Goal: Information Seeking & Learning: Learn about a topic

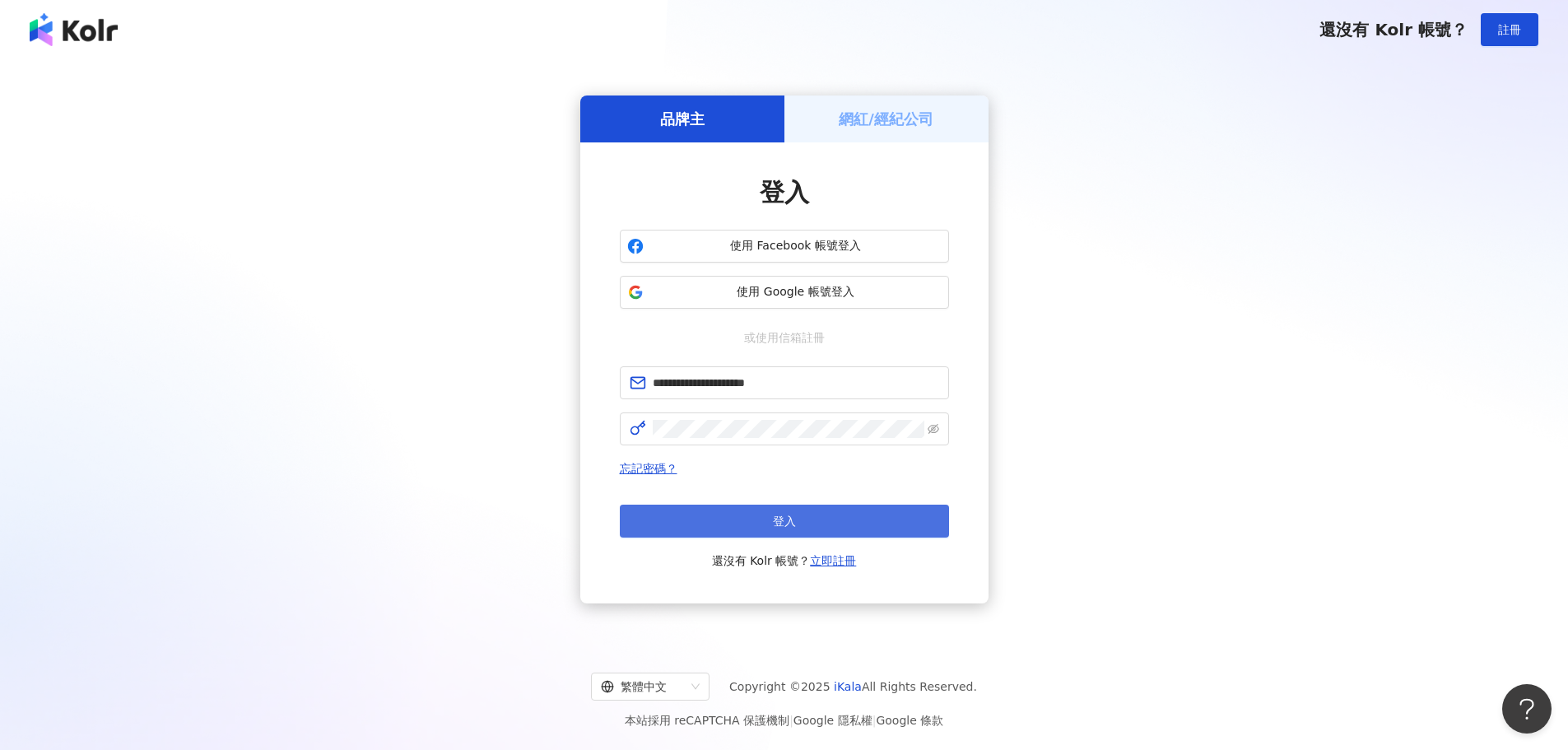
click at [737, 518] on button "登入" at bounding box center [784, 521] width 329 height 33
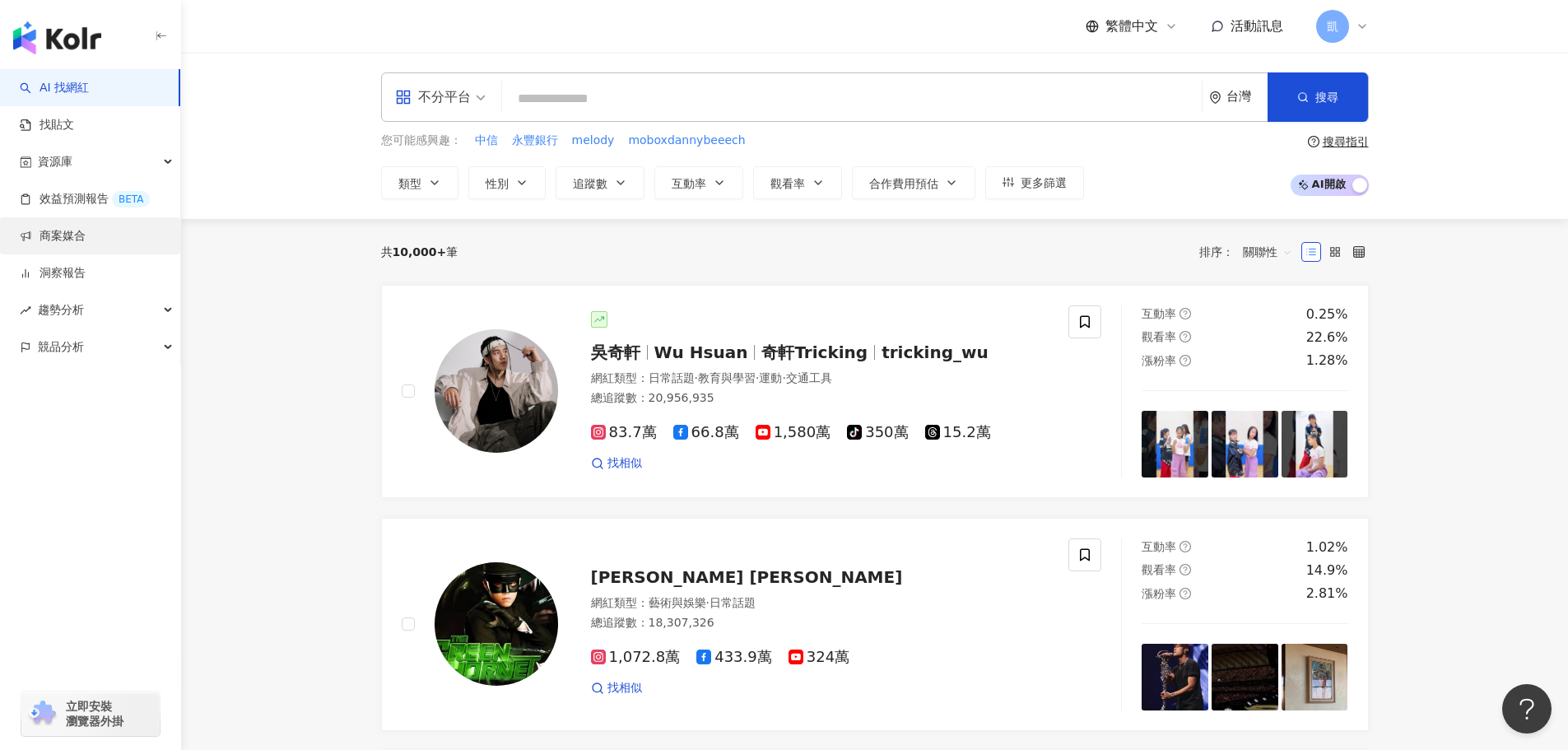
click at [83, 238] on link "商案媒合" at bounding box center [52, 236] width 66 height 16
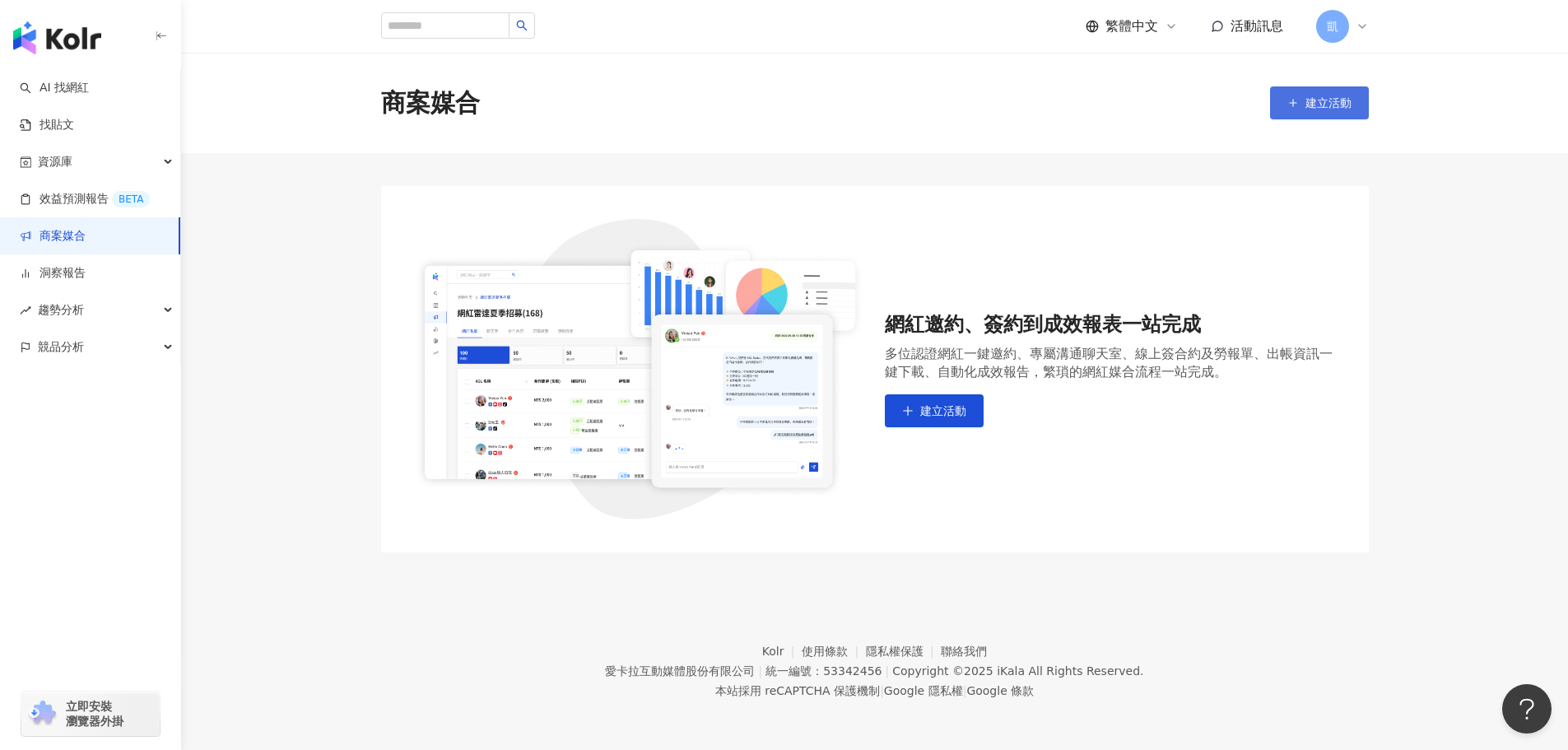
click at [1310, 91] on button "建立活動" at bounding box center [1320, 103] width 99 height 33
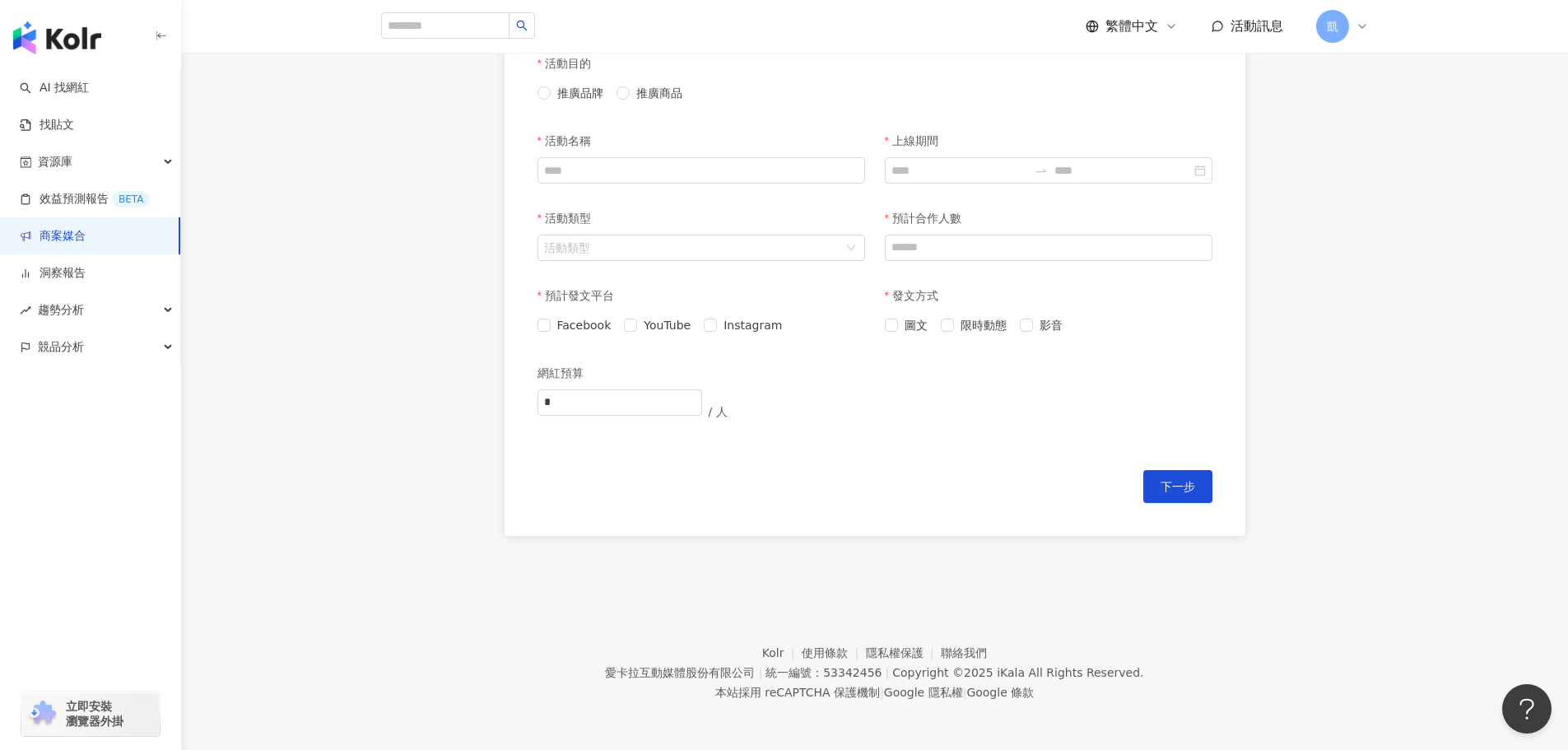
scroll to position [421, 0]
click at [86, 276] on link "洞察報告" at bounding box center [52, 273] width 66 height 16
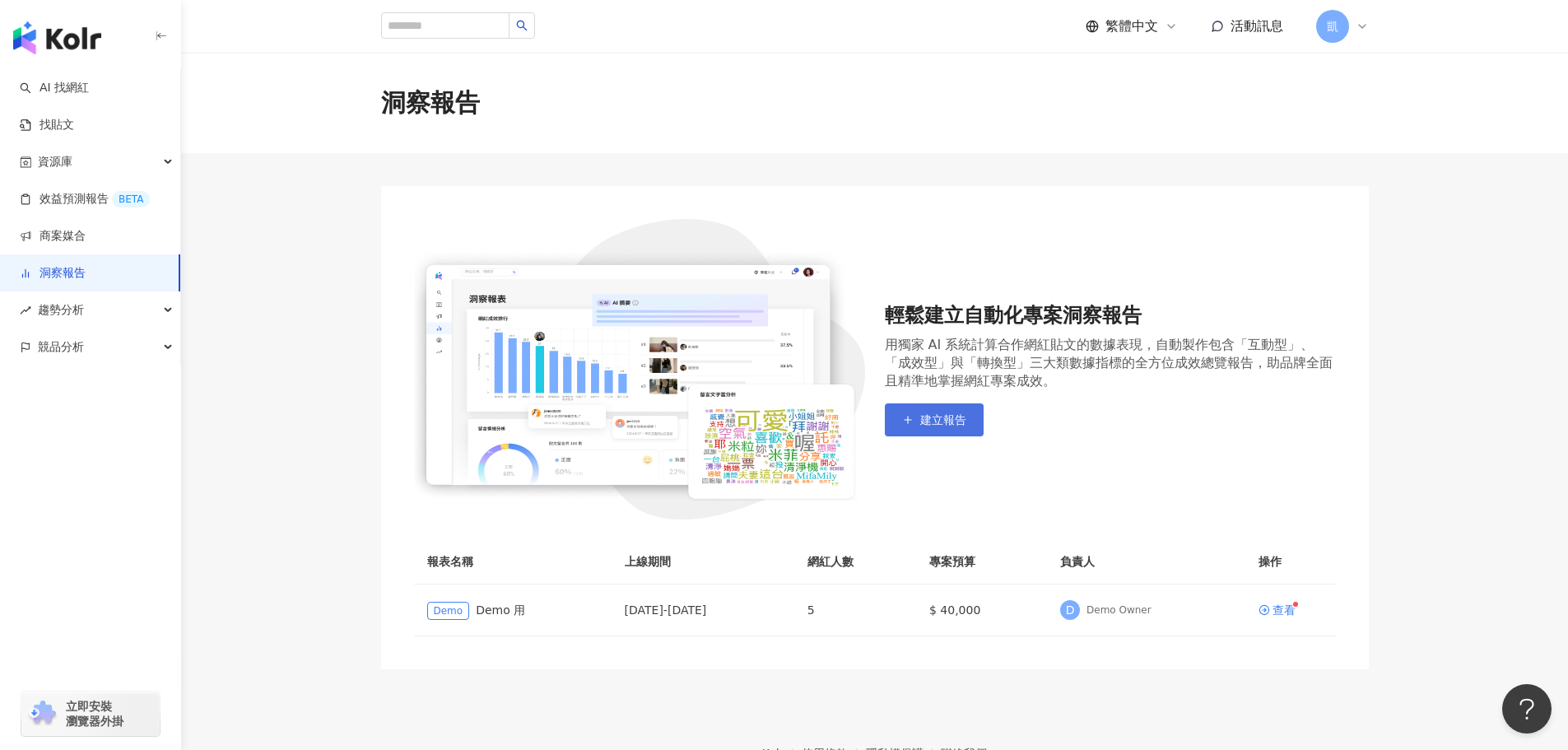
click at [899, 427] on button "建立報告" at bounding box center [934, 420] width 99 height 33
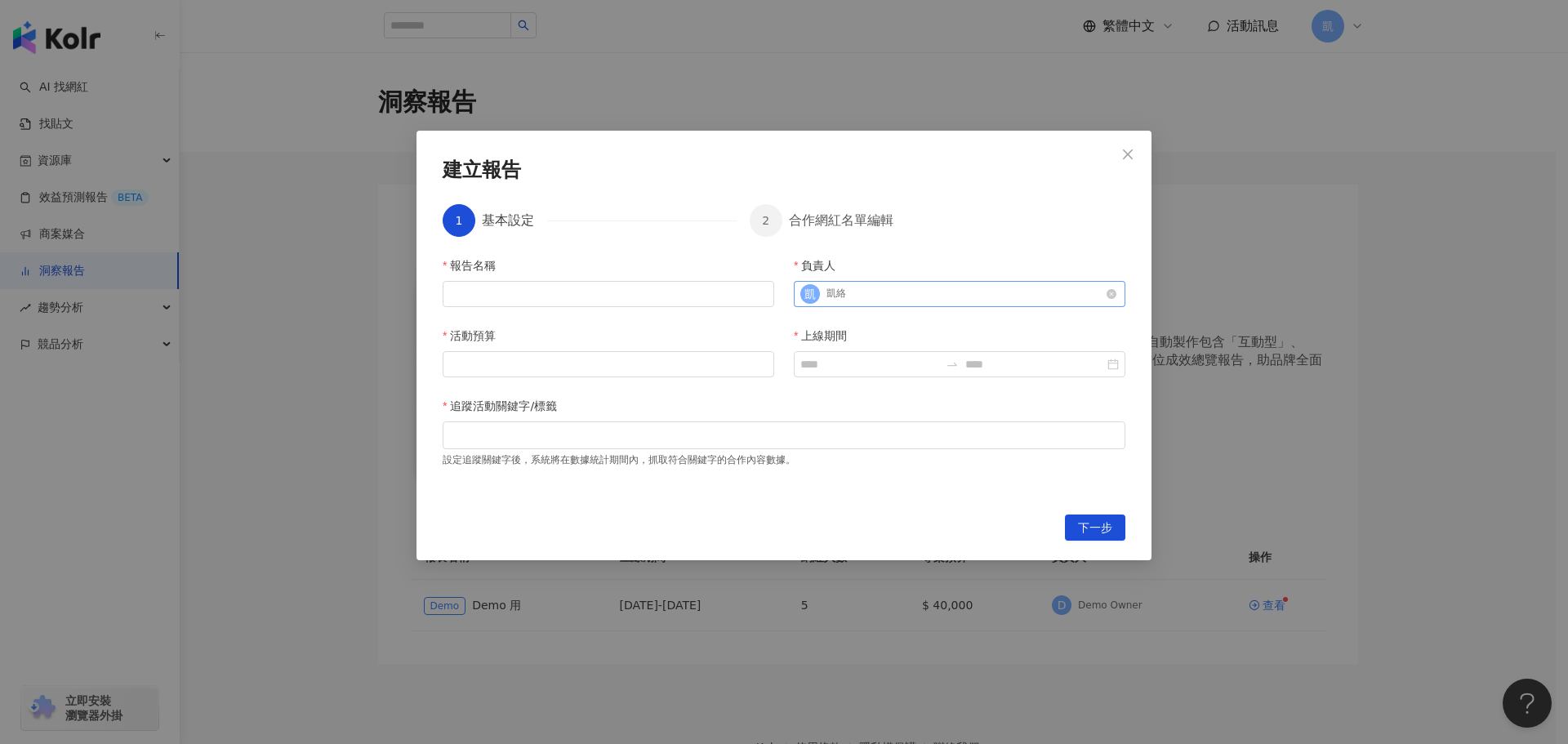
click at [849, 304] on div "[PERSON_NAME]絡" at bounding box center [951, 294] width 301 height 24
click at [856, 295] on div "[PERSON_NAME]絡" at bounding box center [951, 294] width 301 height 24
click at [551, 363] on input "活動預算" at bounding box center [608, 364] width 330 height 24
click at [1126, 155] on icon "close" at bounding box center [1127, 154] width 13 height 13
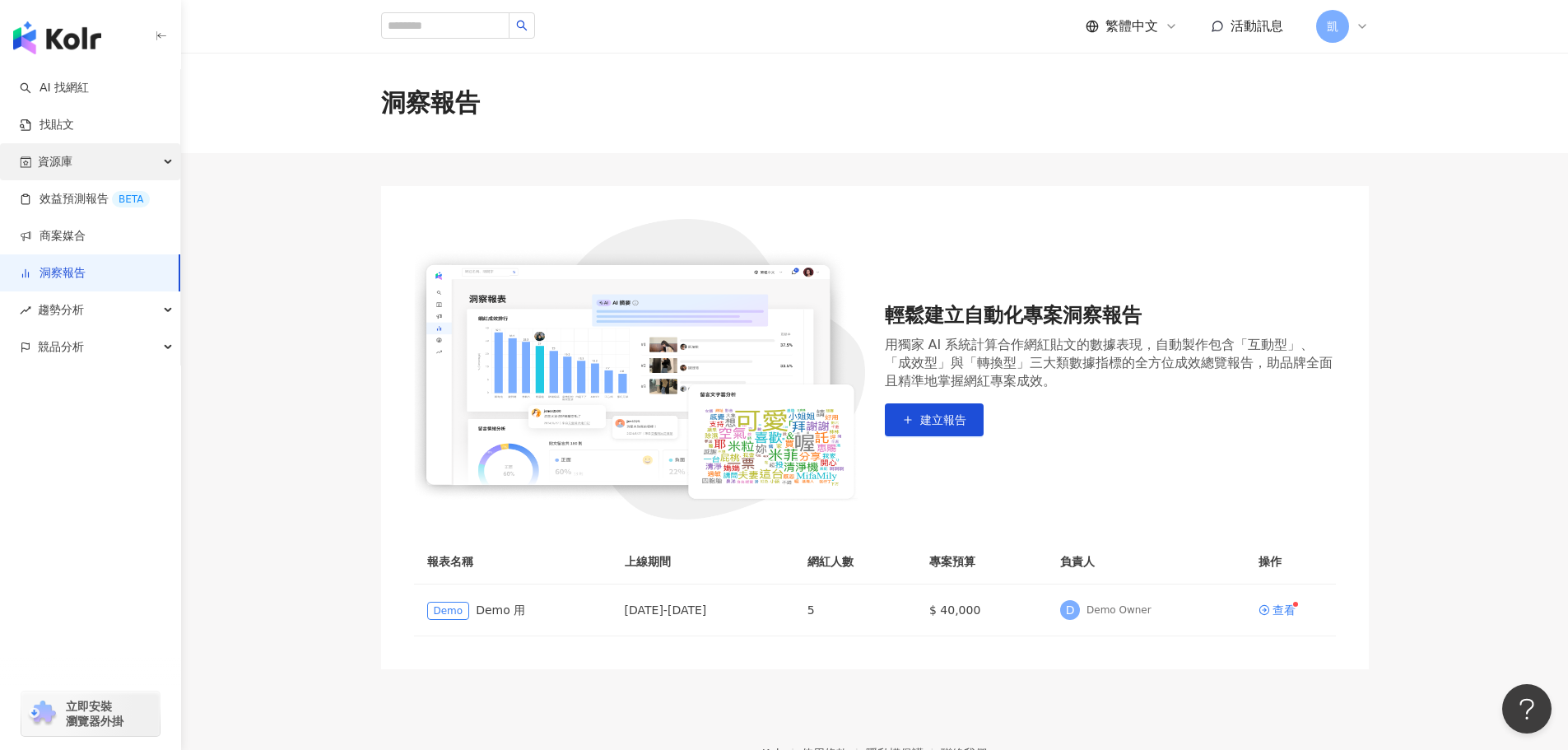
click at [77, 164] on div "資源庫" at bounding box center [90, 162] width 180 height 37
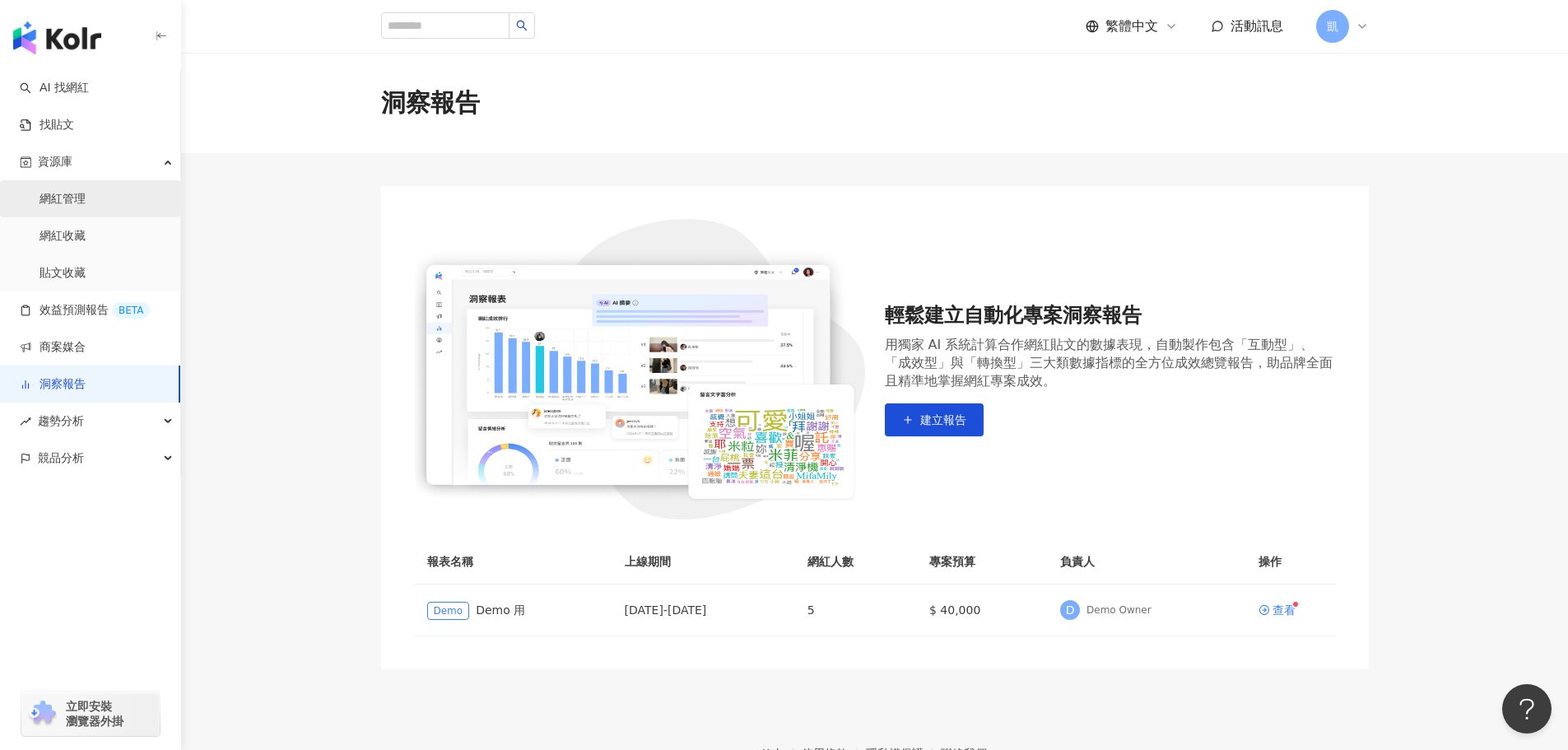
click at [76, 192] on link "網紅管理" at bounding box center [62, 198] width 46 height 16
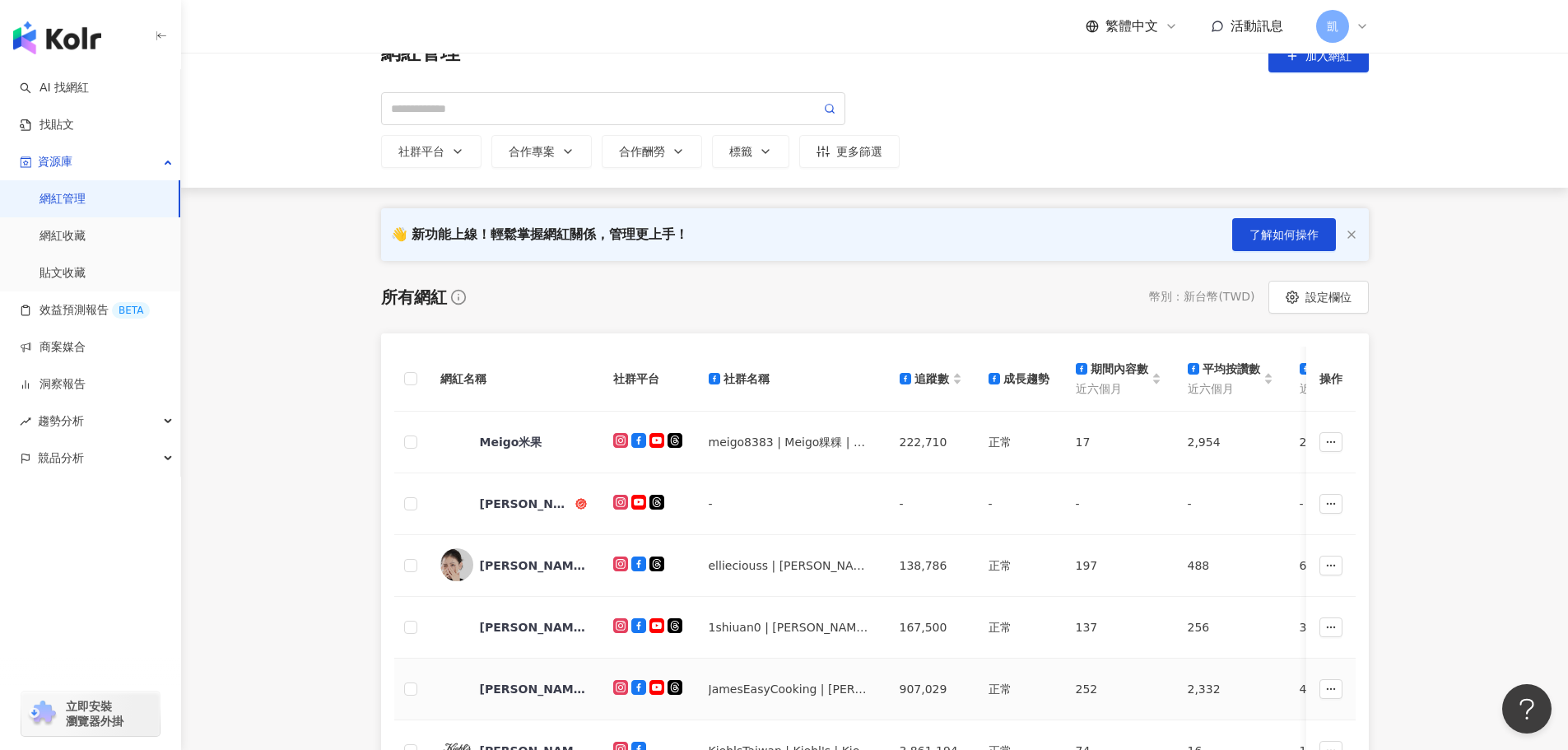
scroll to position [83, 0]
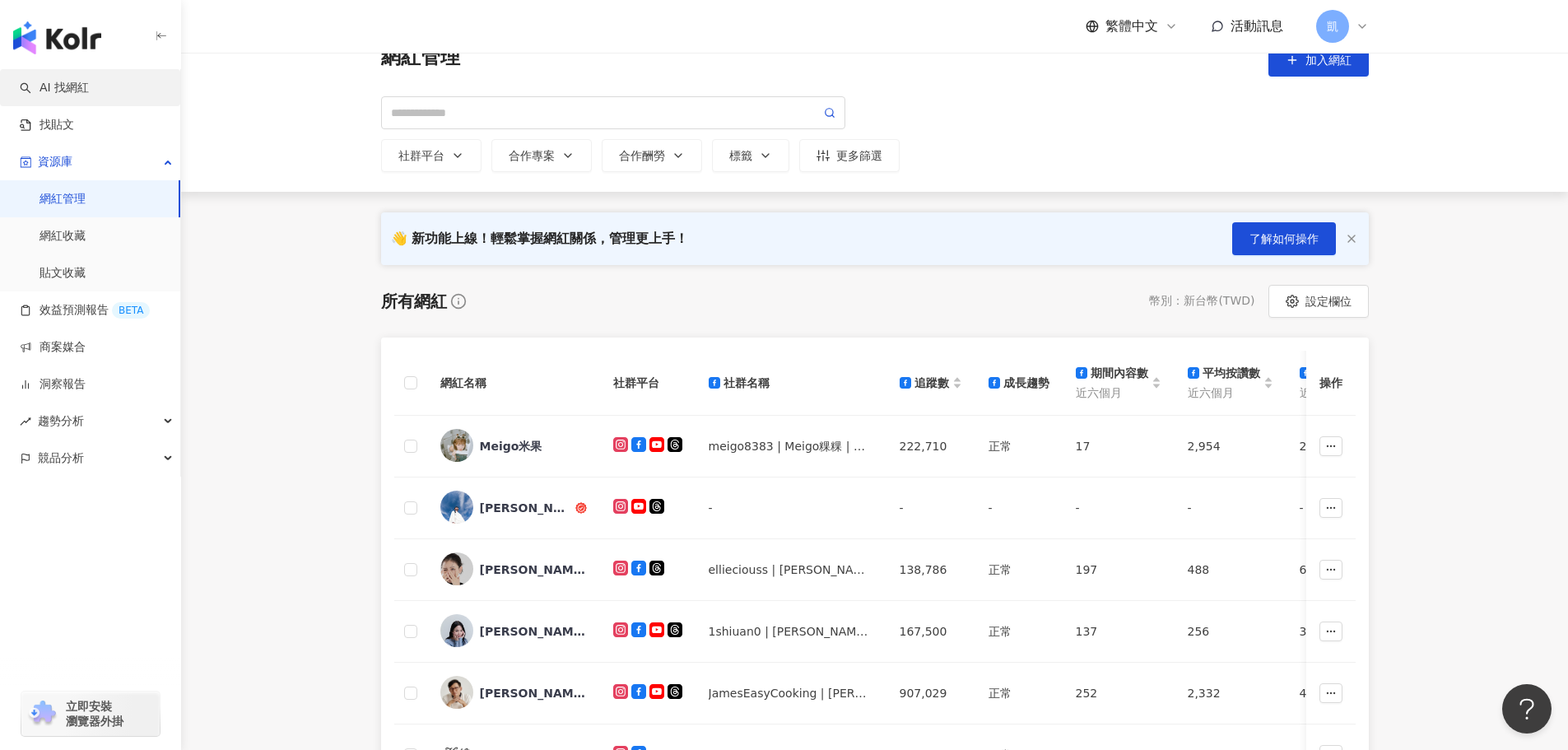
click at [81, 95] on link "AI 找網紅" at bounding box center [54, 88] width 69 height 16
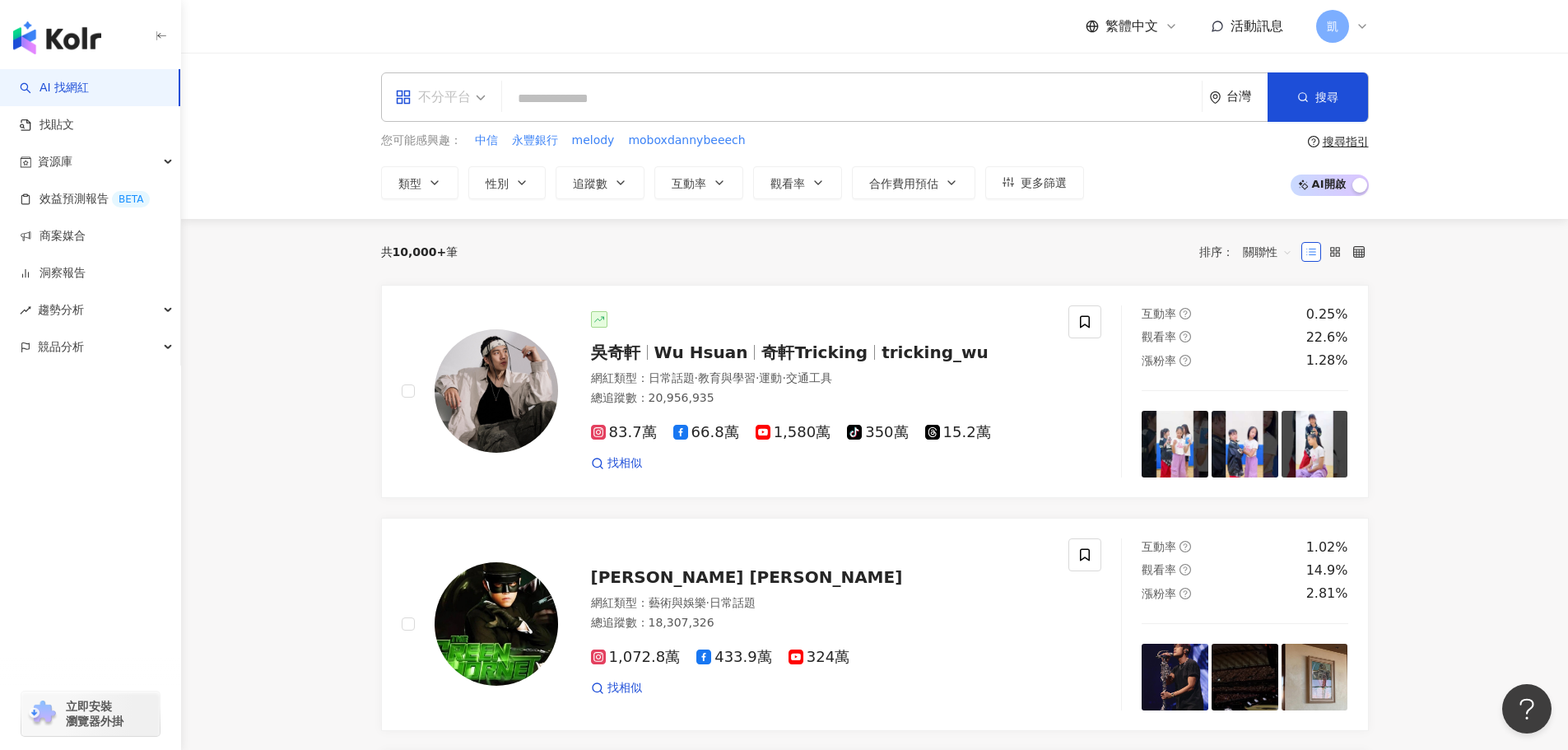
click at [486, 106] on div "不分平台" at bounding box center [441, 97] width 109 height 48
click at [602, 103] on input "search" at bounding box center [852, 99] width 687 height 31
type input "*"
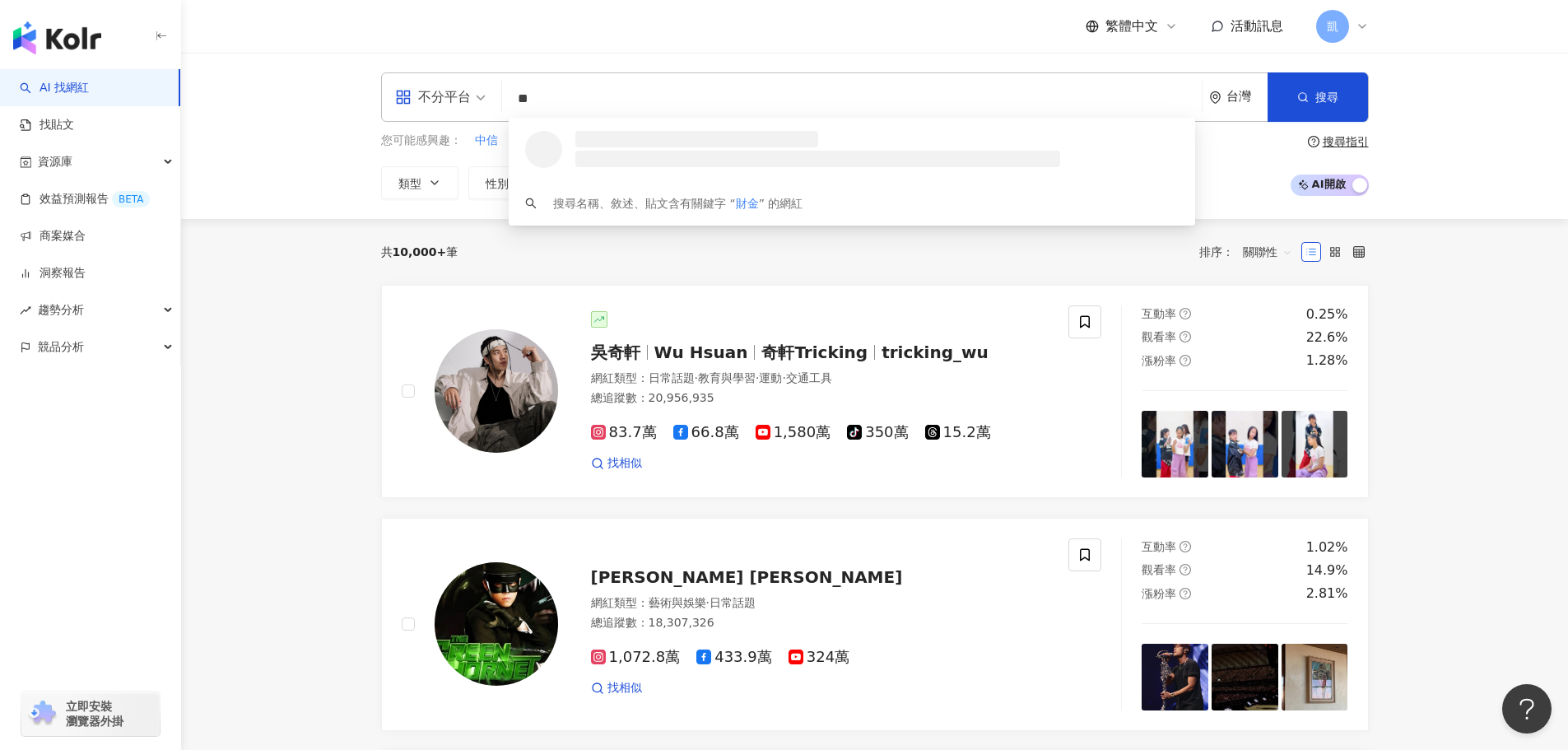
type input "*"
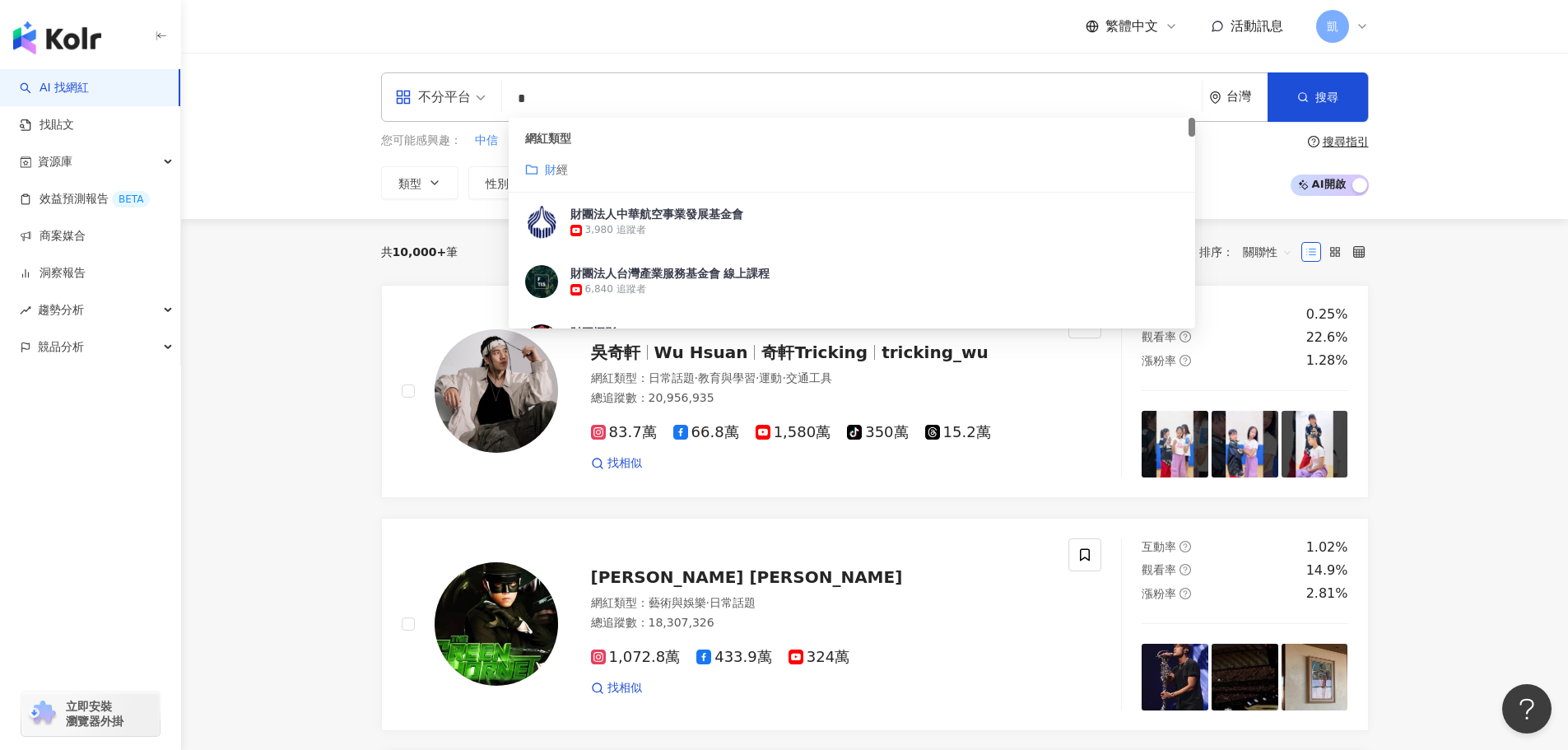
click at [595, 170] on div "財 經" at bounding box center [852, 169] width 653 height 18
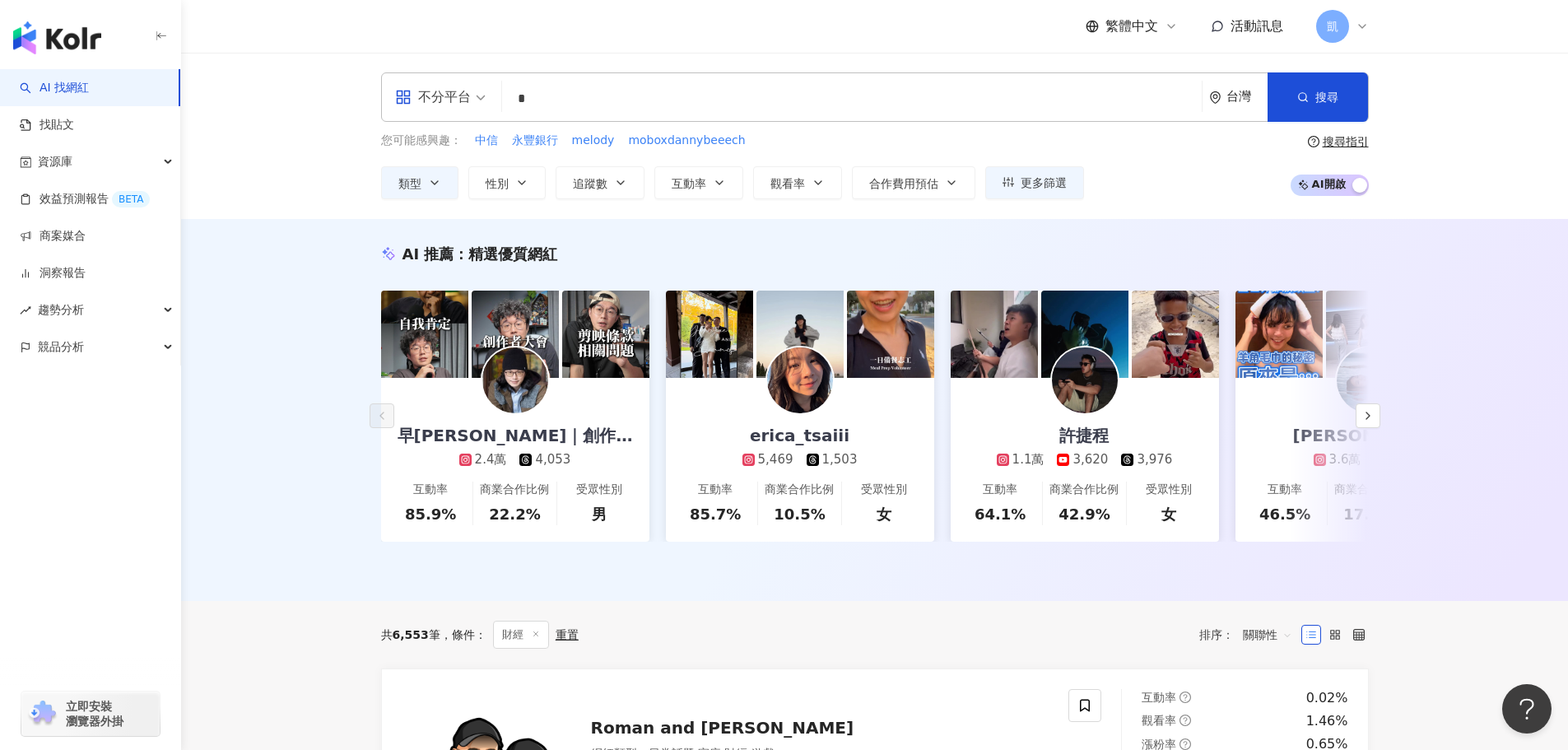
click at [573, 95] on input "*" at bounding box center [852, 99] width 687 height 31
type input "**"
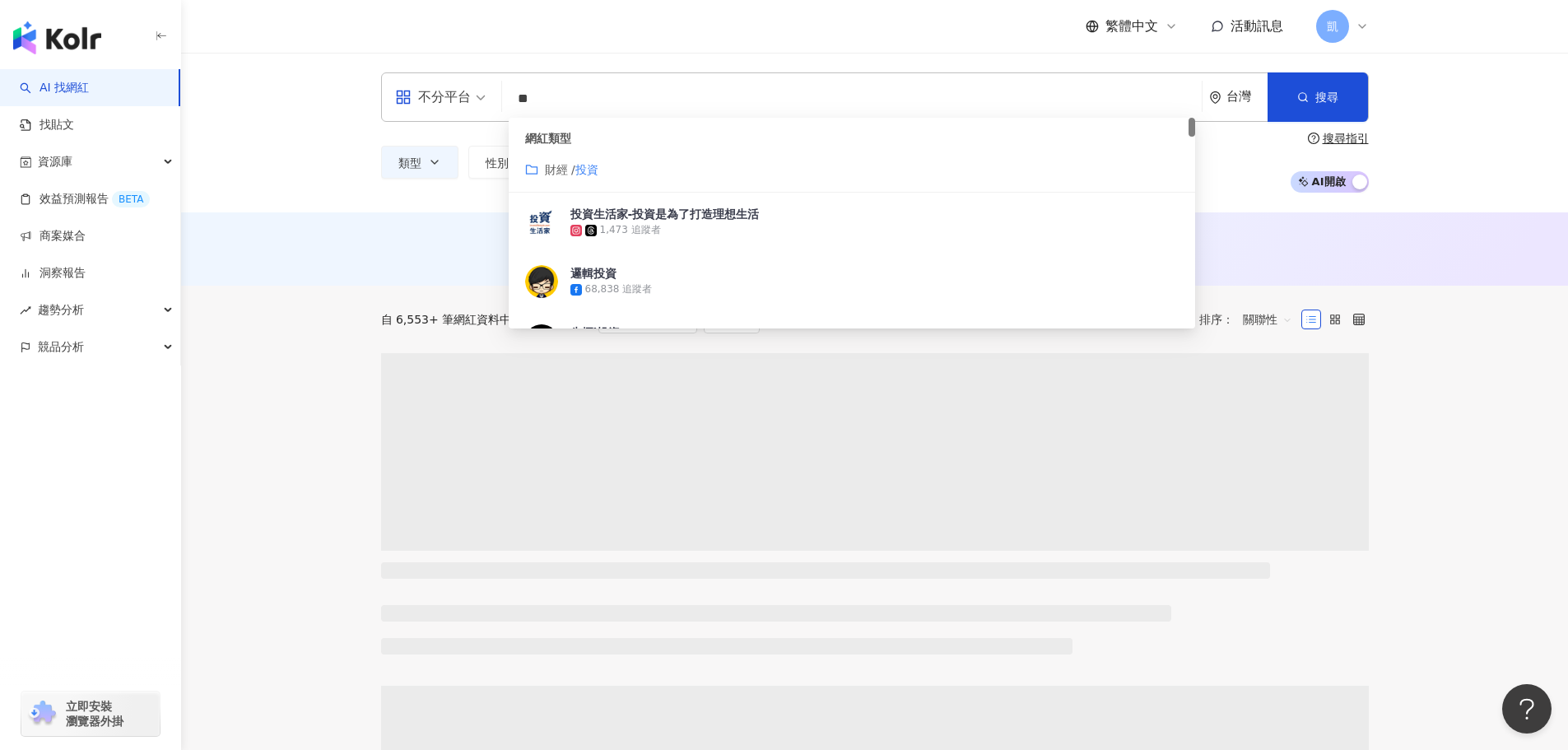
click at [581, 171] on mark "投資" at bounding box center [586, 169] width 23 height 13
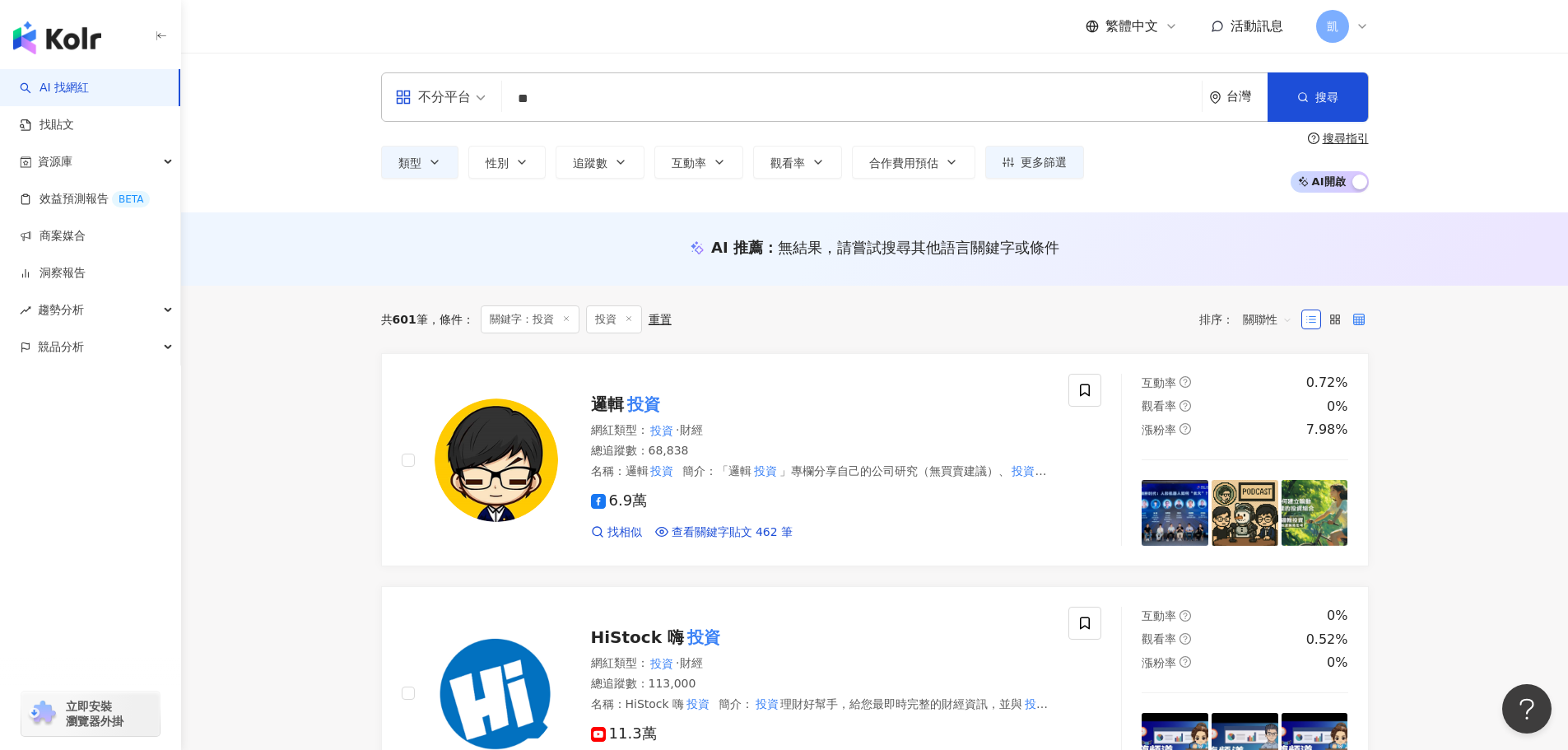
click at [1350, 315] on label at bounding box center [1359, 319] width 20 height 20
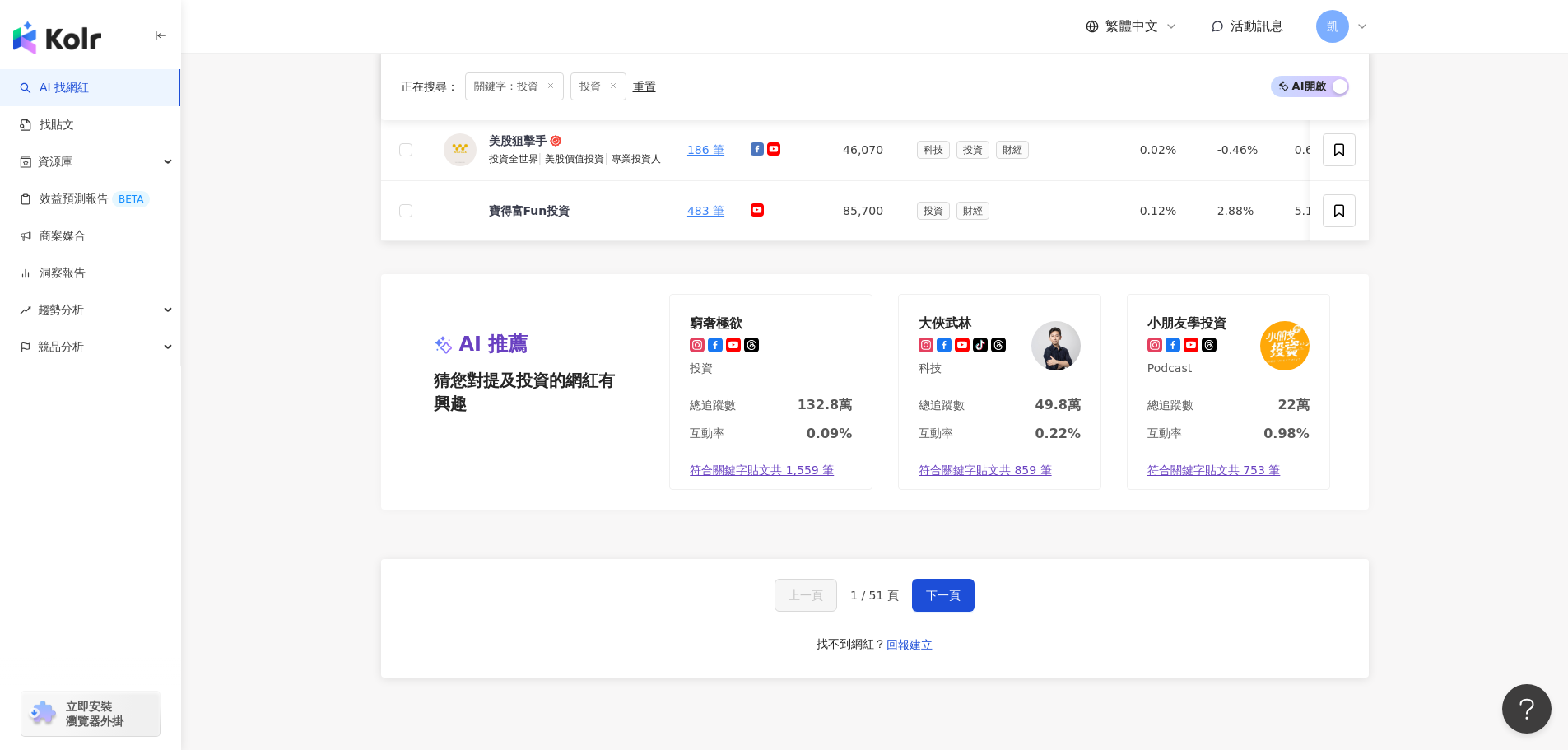
scroll to position [885, 0]
click at [45, 352] on span "競品分析" at bounding box center [61, 347] width 46 height 37
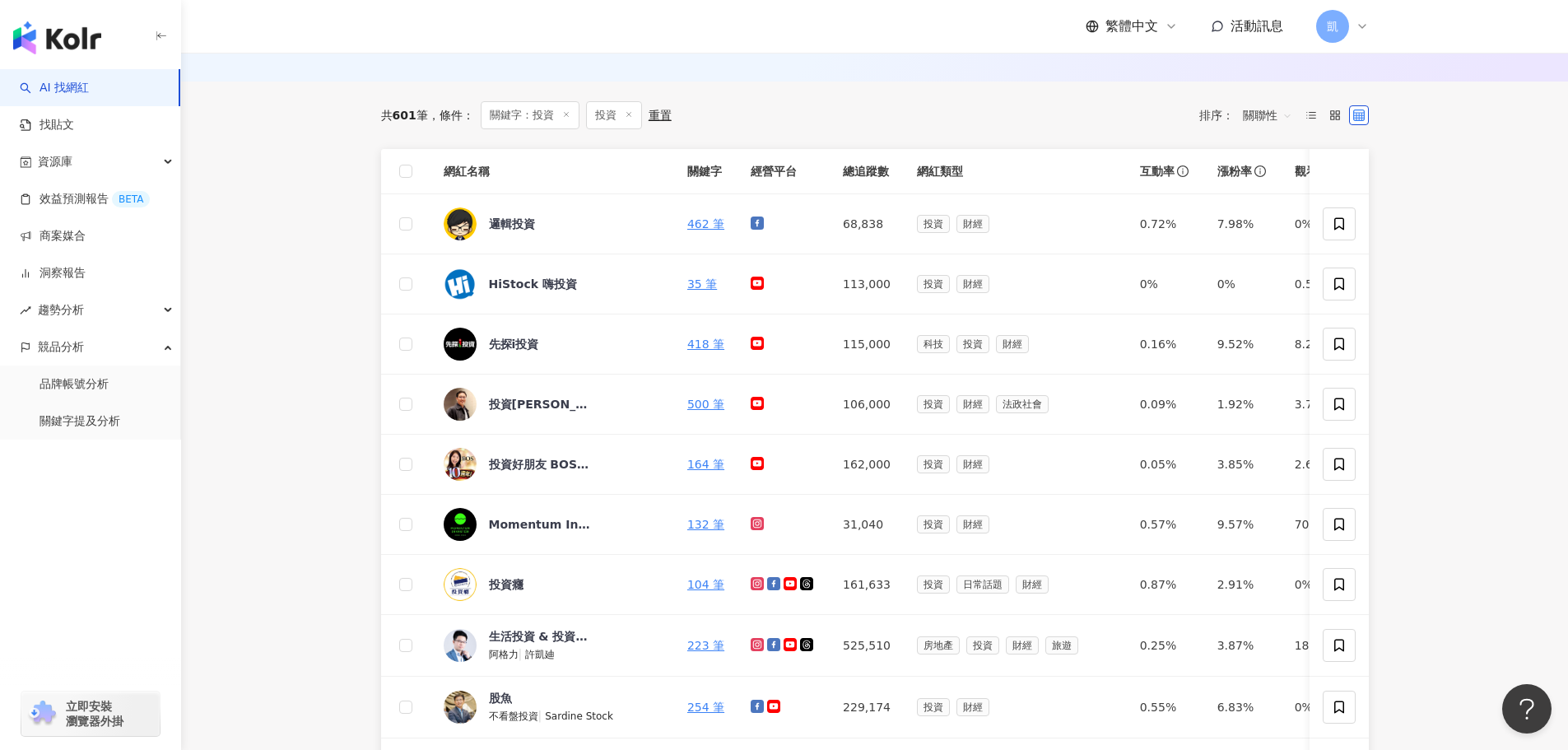
scroll to position [206, 0]
click at [1424, 215] on main "不分平台 ** 台灣 搜尋 customizedTag e87ba7fa-c7de-40c2-8379-afa927aa64bd 網紅類型 財經 / 投資 投…" at bounding box center [875, 622] width 1387 height 1552
click at [311, 155] on main "不分平台 ** 台灣 搜尋 customizedTag e87ba7fa-c7de-40c2-8379-afa927aa64bd 網紅類型 財經 / 投資 投…" at bounding box center [875, 622] width 1387 height 1552
click at [71, 389] on link "品牌帳號分析" at bounding box center [73, 384] width 69 height 16
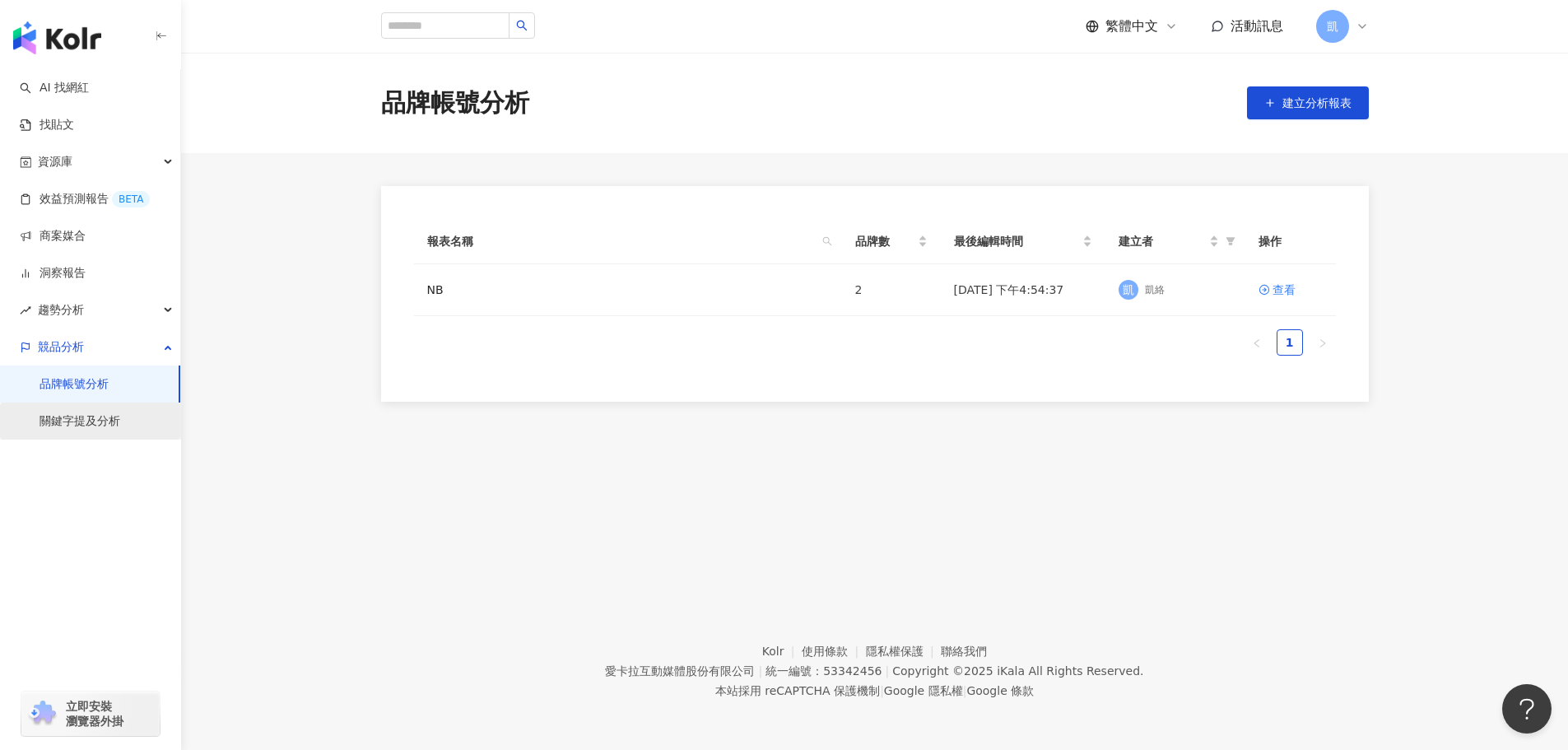
click at [79, 430] on link "關鍵字提及分析" at bounding box center [79, 421] width 81 height 16
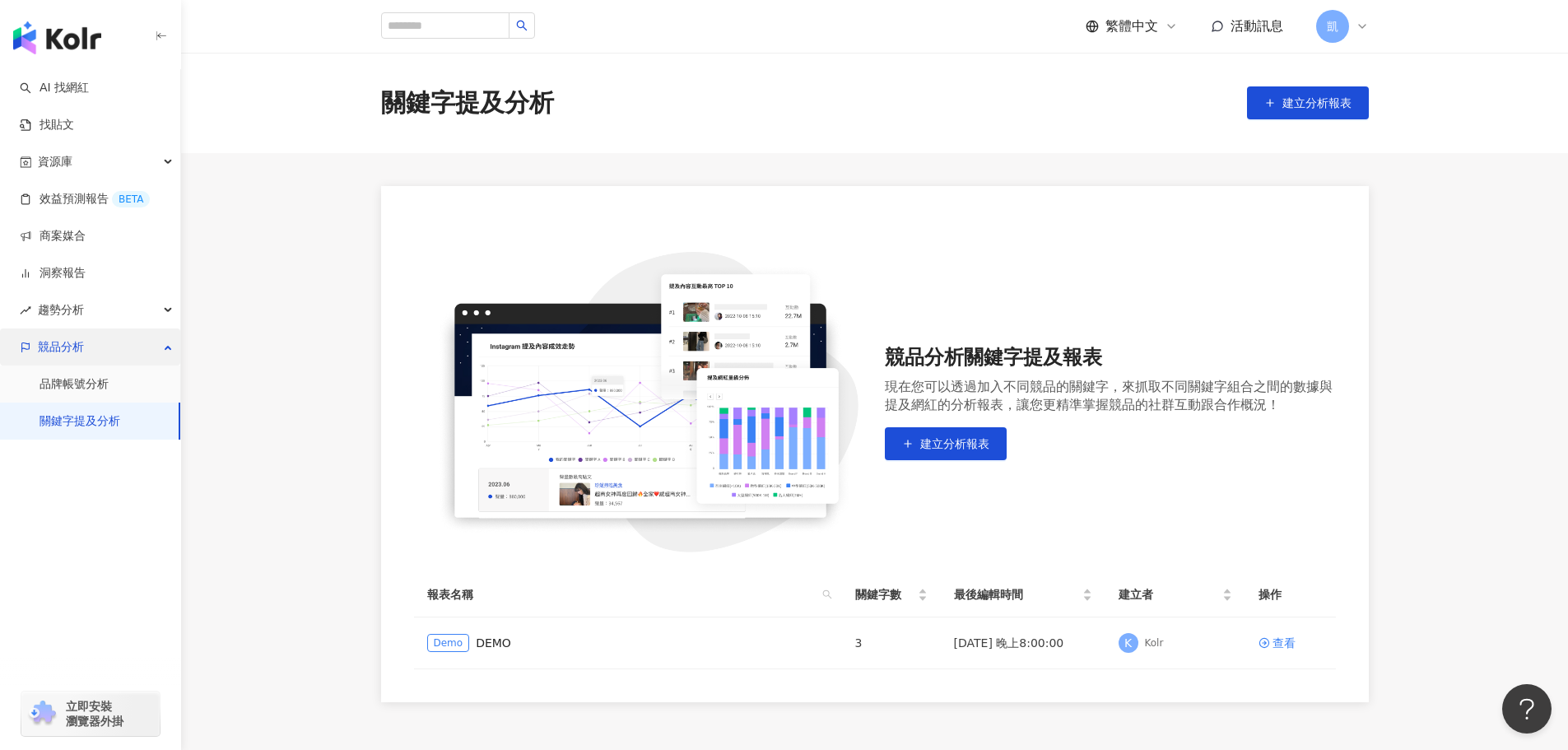
click at [58, 341] on span "競品分析" at bounding box center [61, 347] width 46 height 37
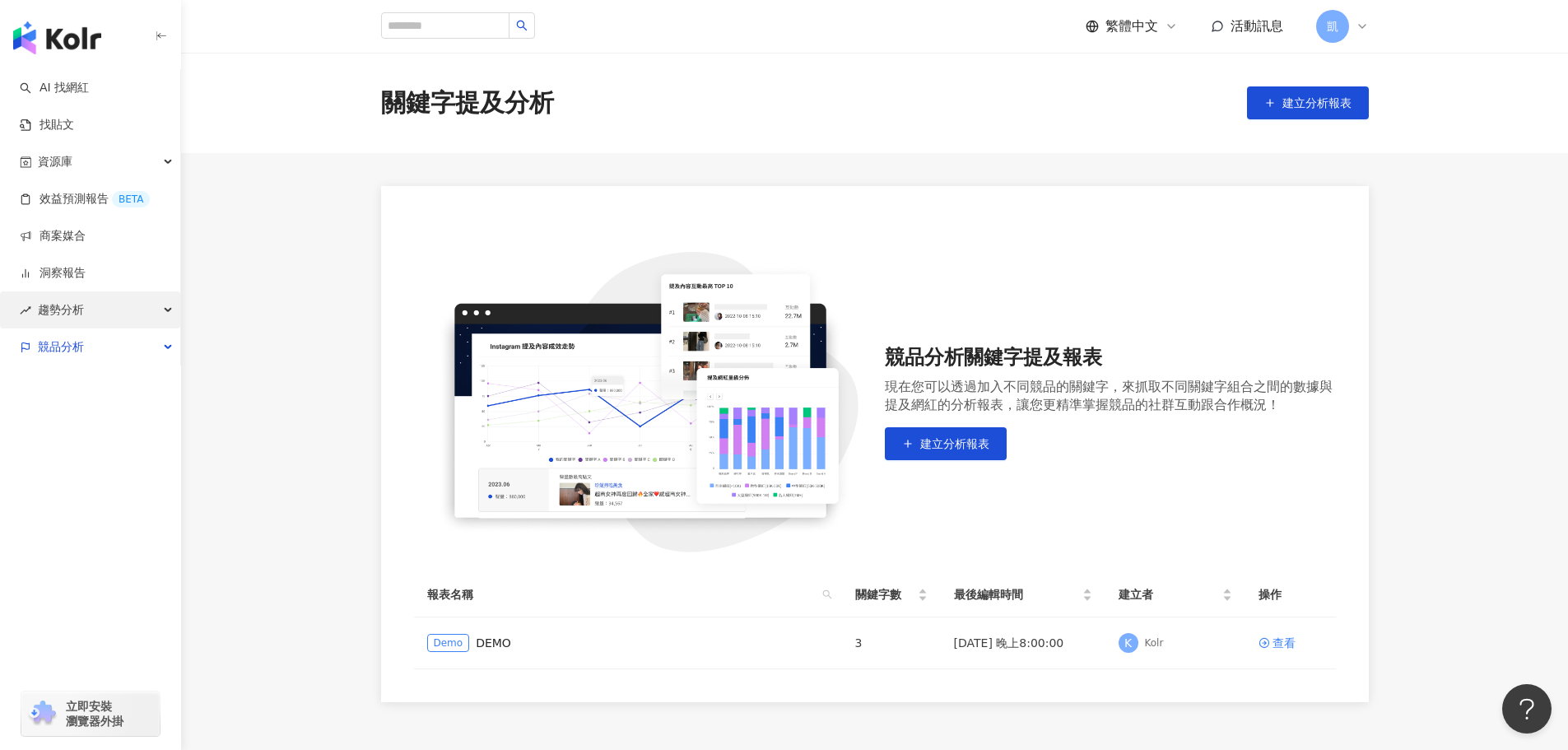
click at [61, 312] on span "趨勢分析" at bounding box center [61, 310] width 46 height 37
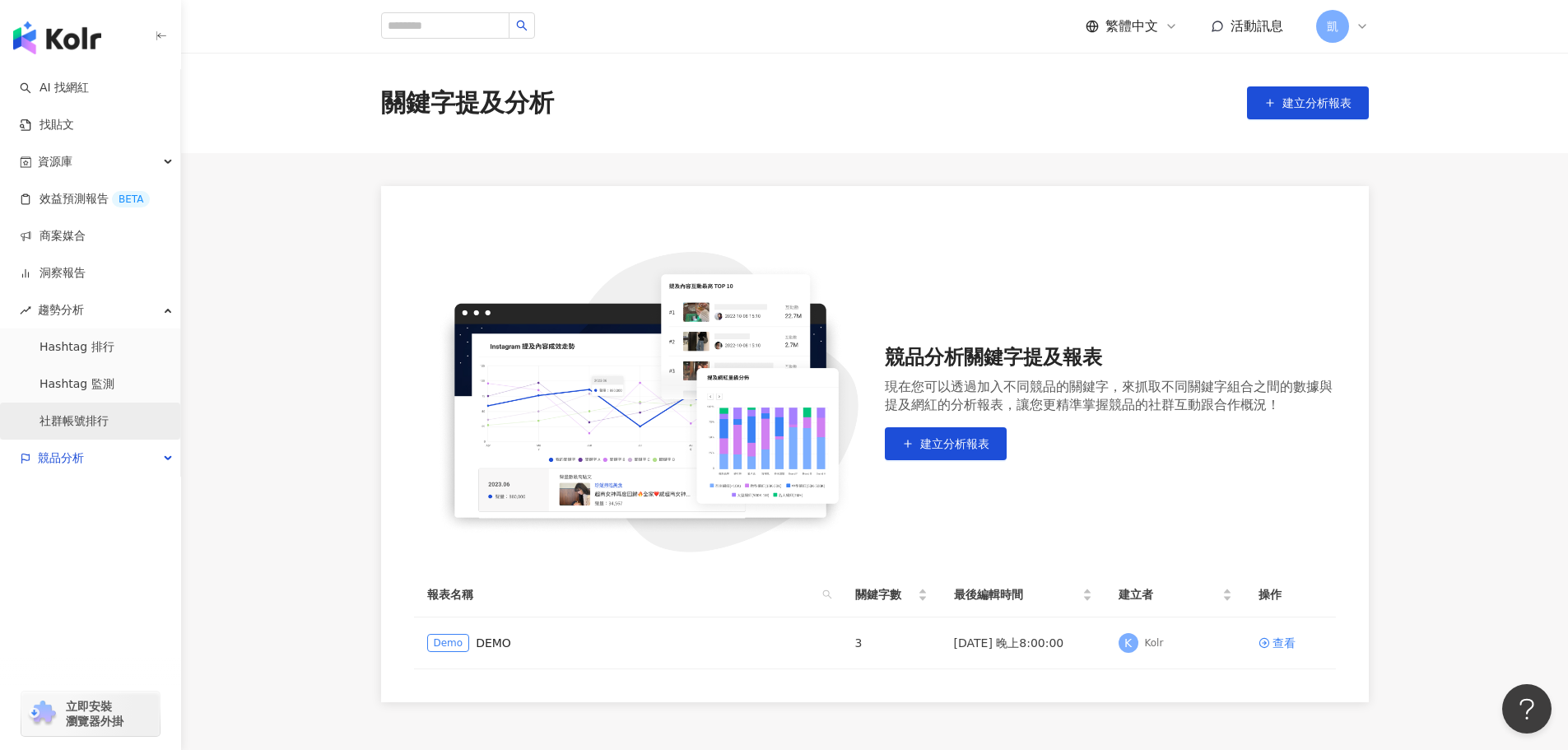
click at [81, 424] on link "社群帳號排行" at bounding box center [73, 421] width 69 height 16
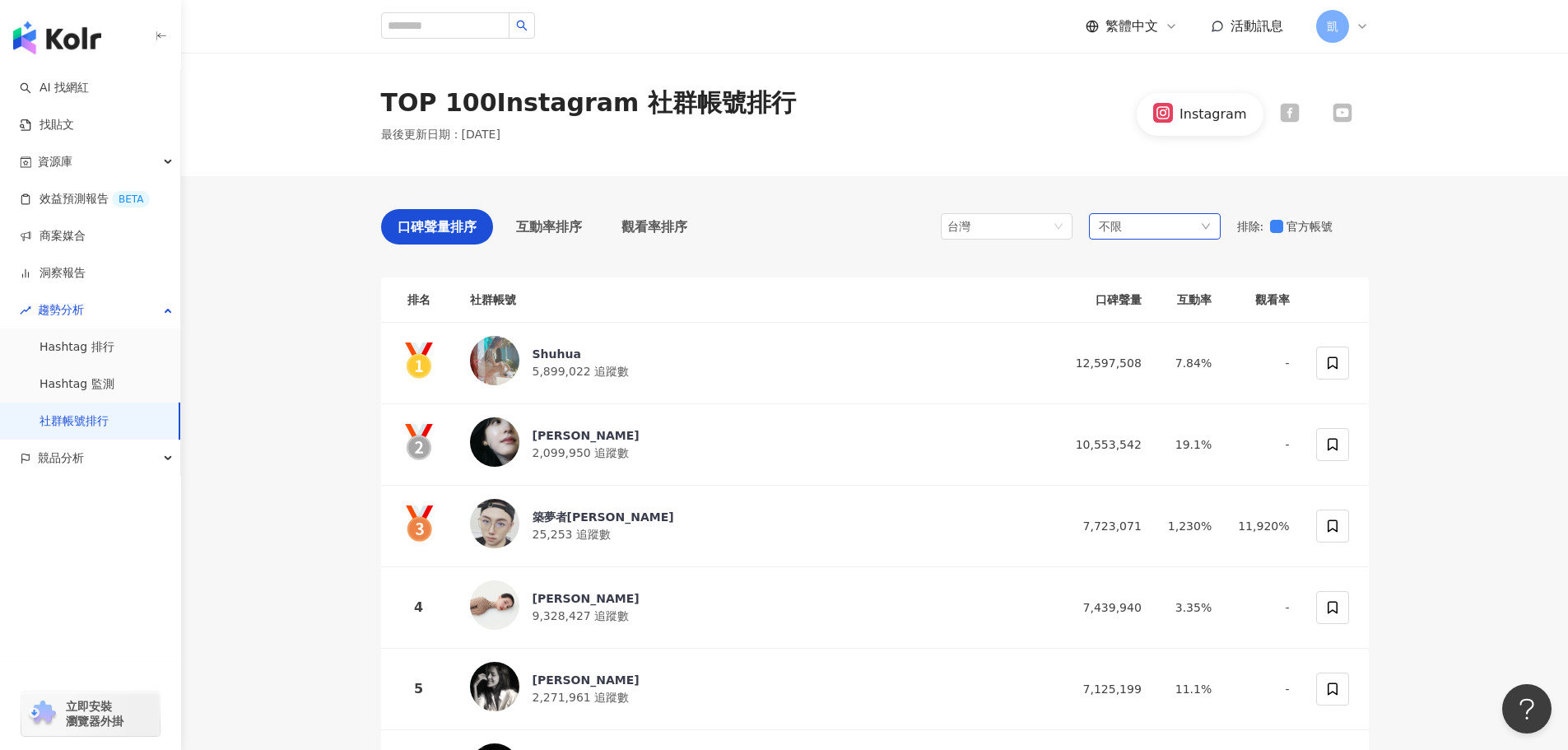
click at [1171, 226] on div "不限" at bounding box center [1155, 226] width 132 height 26
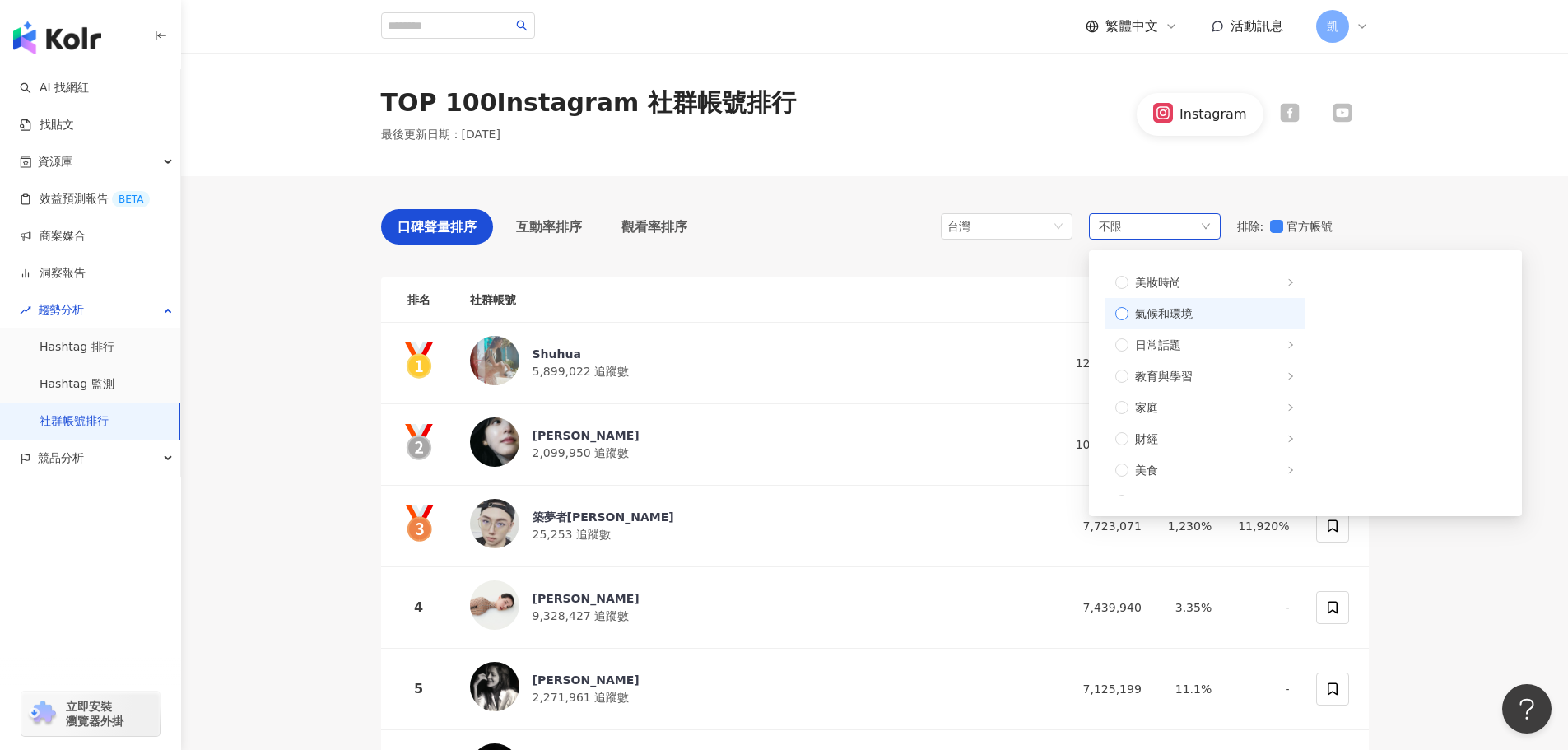
scroll to position [164, 0]
click at [1174, 345] on span "財經" at bounding box center [1211, 340] width 166 height 18
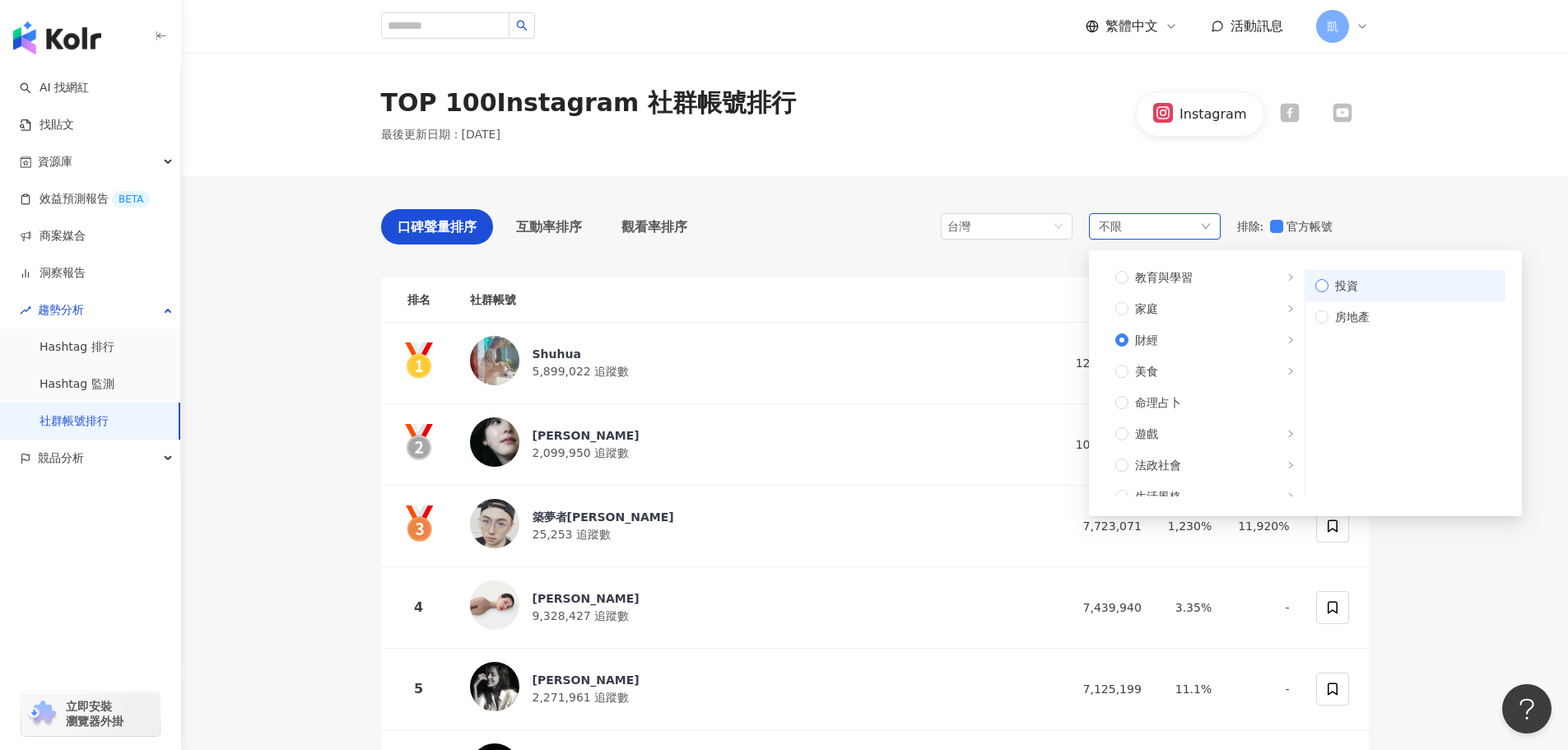
click at [1363, 292] on span "投資" at bounding box center [1411, 285] width 167 height 18
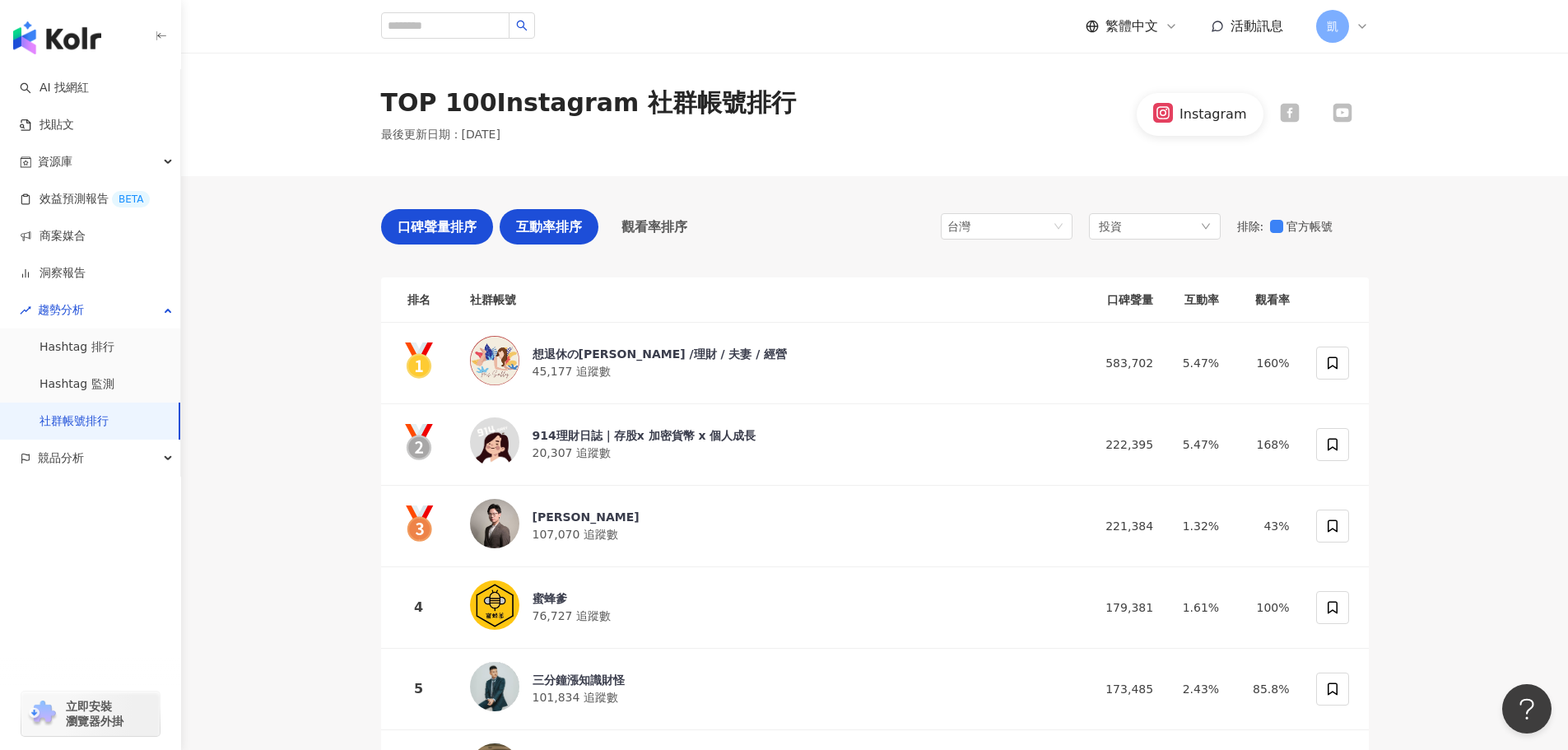
click at [555, 232] on span "互動率排序" at bounding box center [549, 226] width 66 height 20
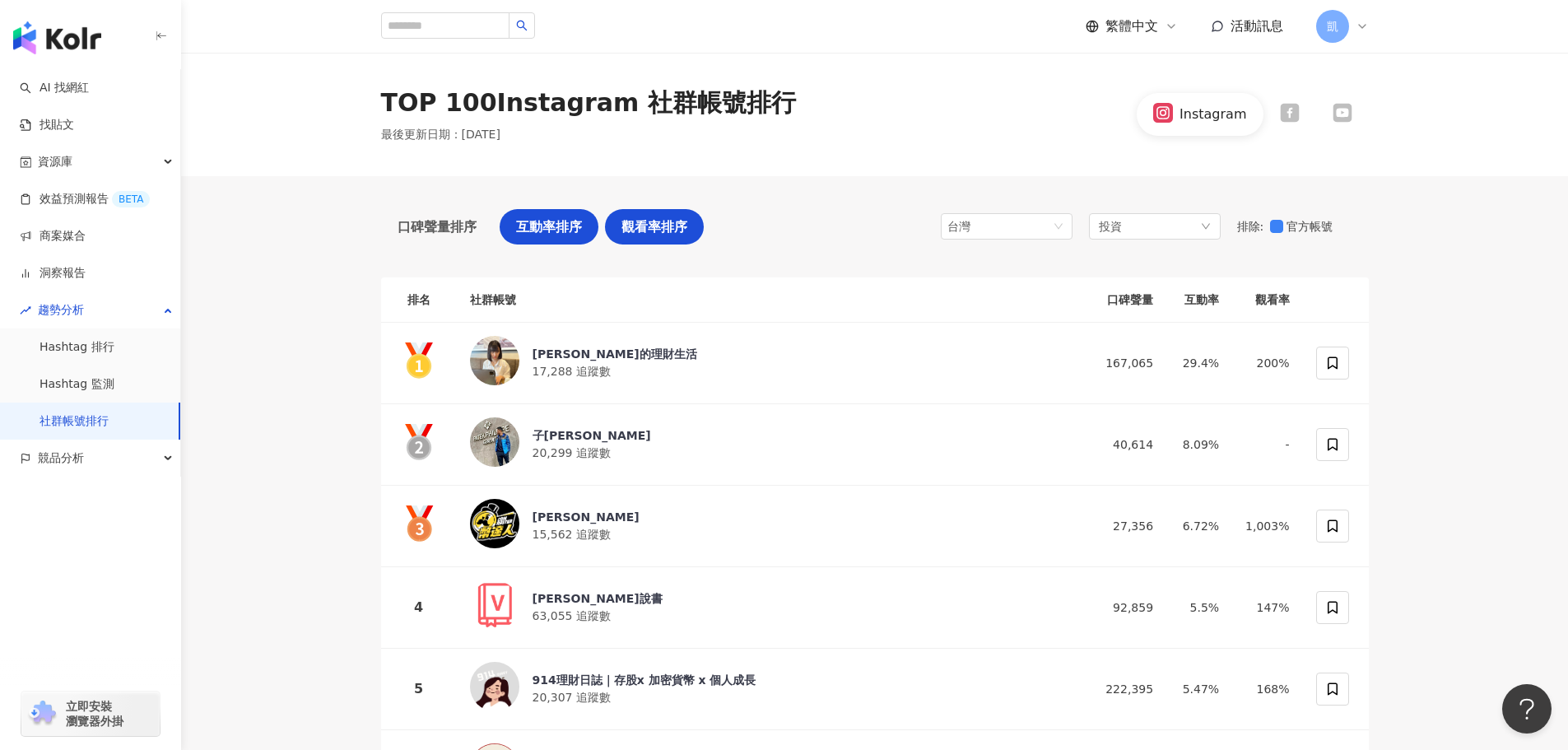
click at [643, 227] on span "觀看率排序" at bounding box center [653, 226] width 66 height 20
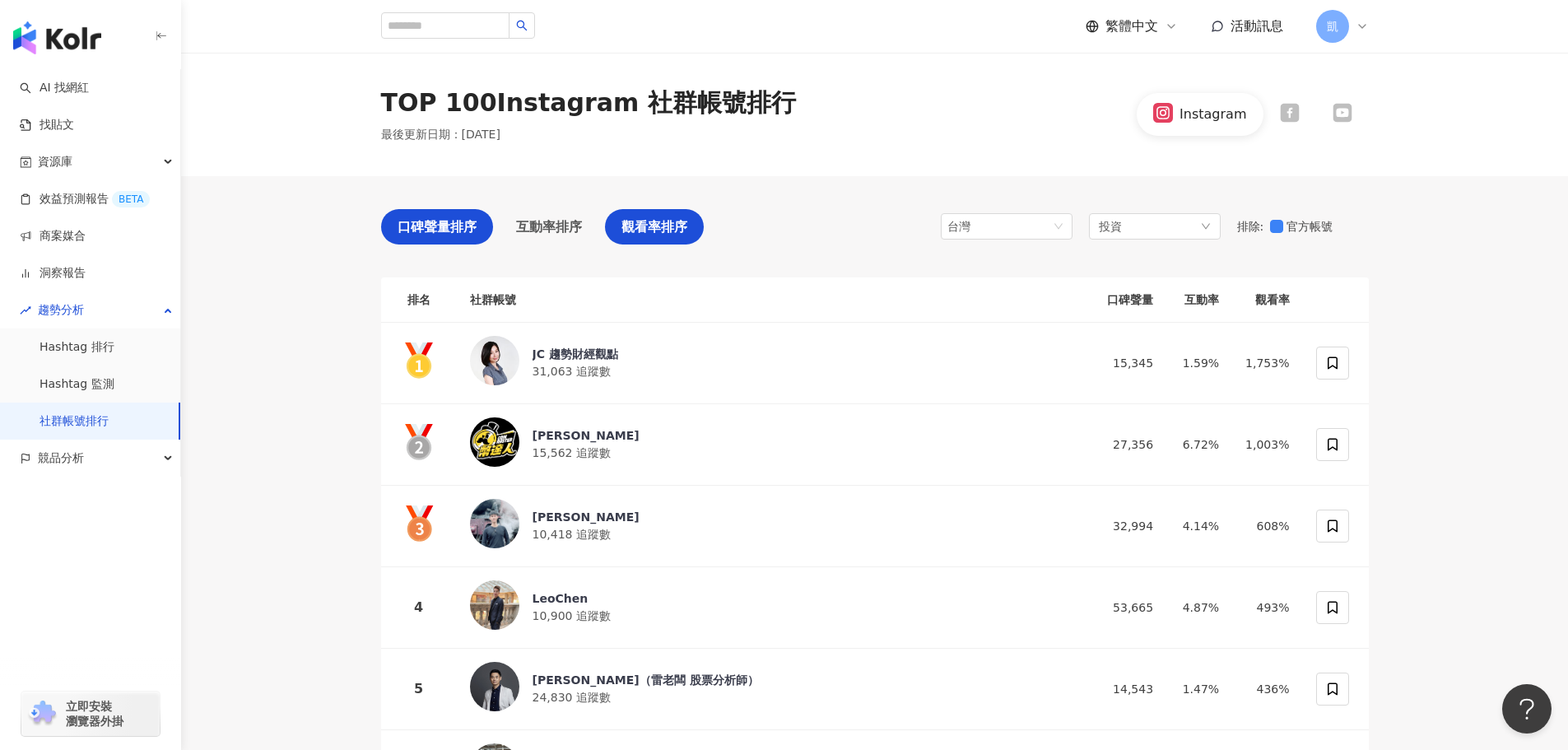
click at [441, 220] on span "口碑聲量排序" at bounding box center [436, 226] width 79 height 20
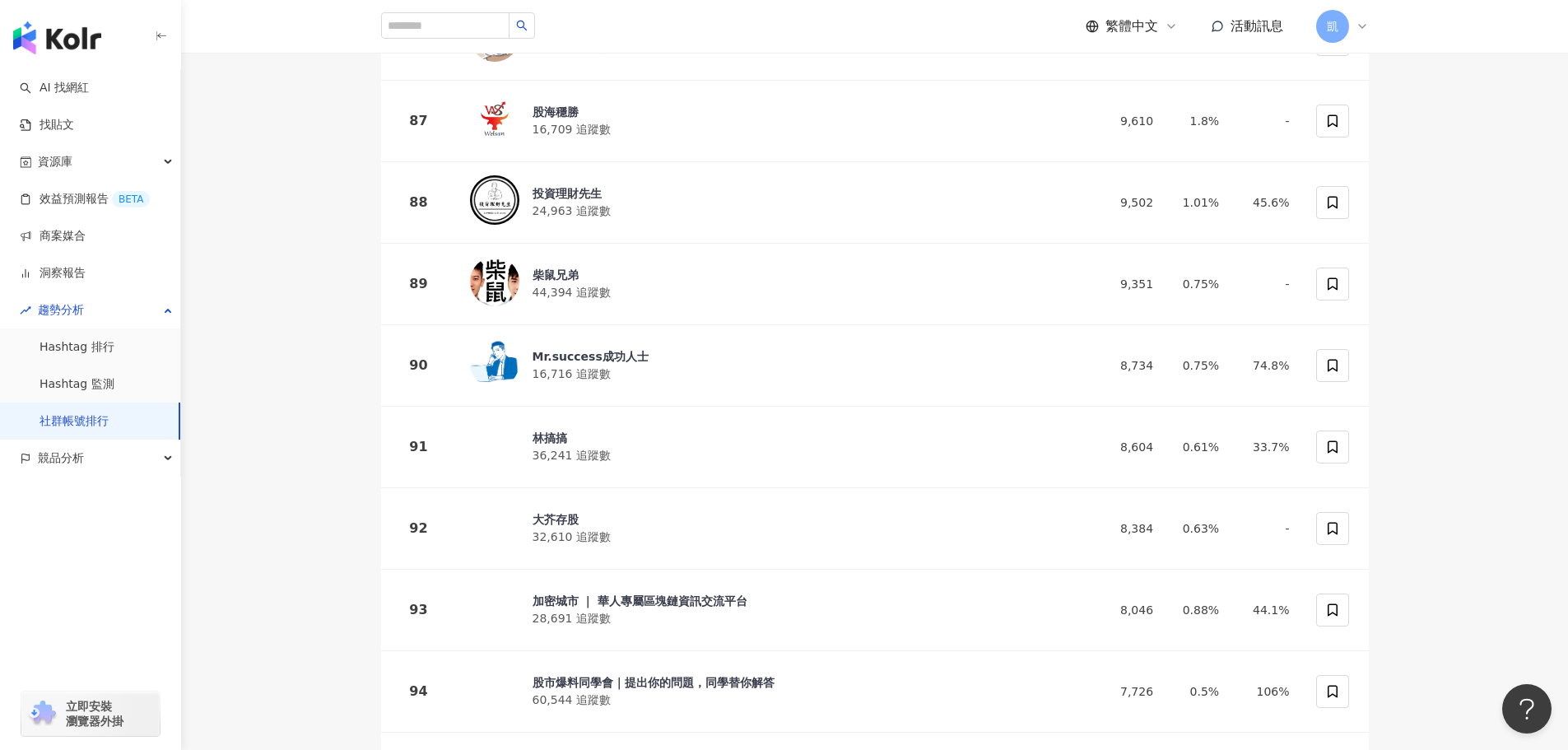
scroll to position [7577, 0]
